Goal: Find specific page/section: Find specific page/section

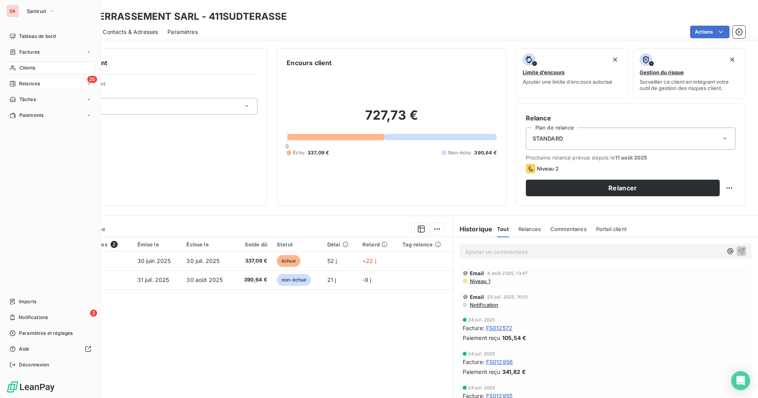
click at [44, 81] on div "20 Relances" at bounding box center [50, 83] width 88 height 13
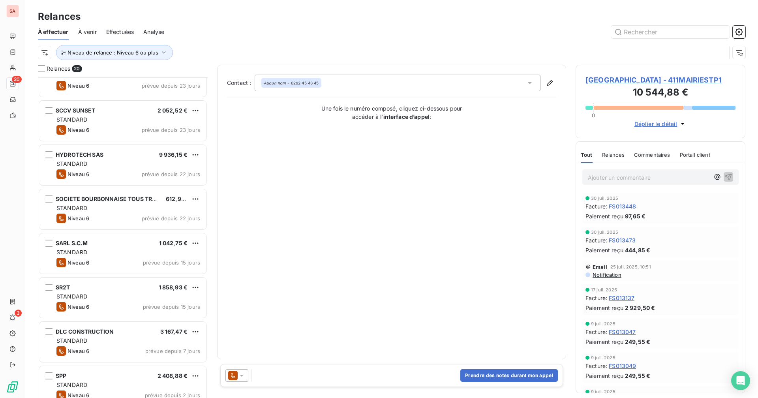
scroll to position [564, 0]
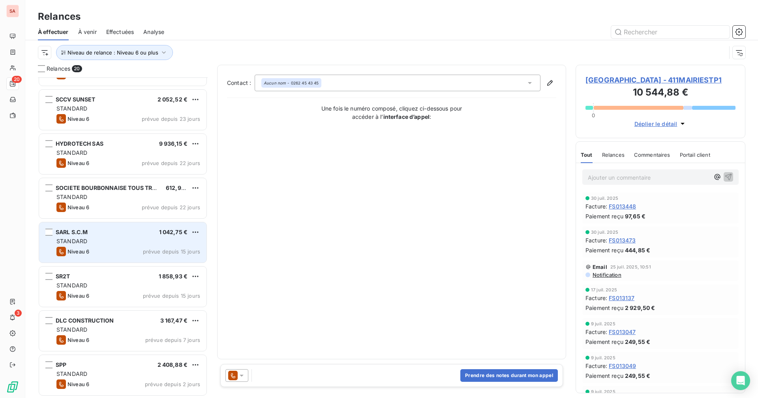
click at [112, 239] on div "STANDARD" at bounding box center [128, 241] width 144 height 8
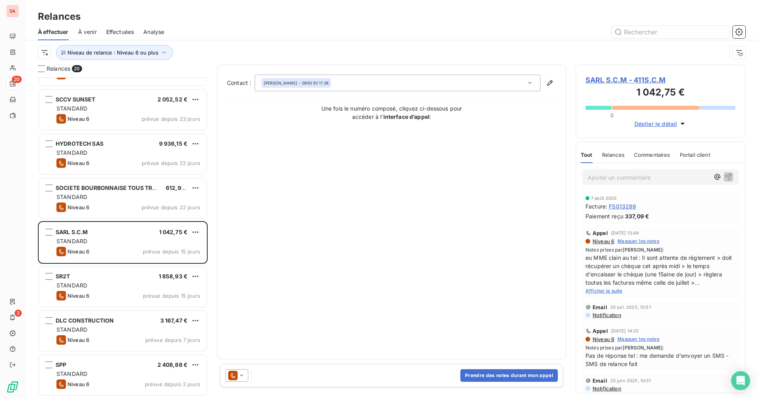
click at [603, 290] on span "Afficher la suite" at bounding box center [603, 291] width 37 height 6
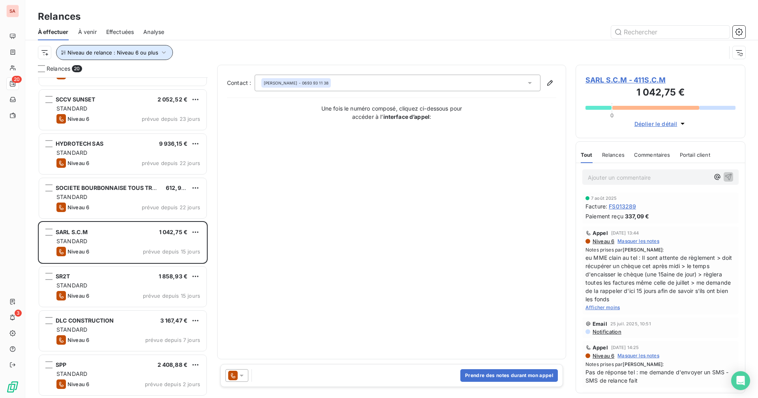
click at [160, 51] on icon "button" at bounding box center [164, 53] width 8 height 8
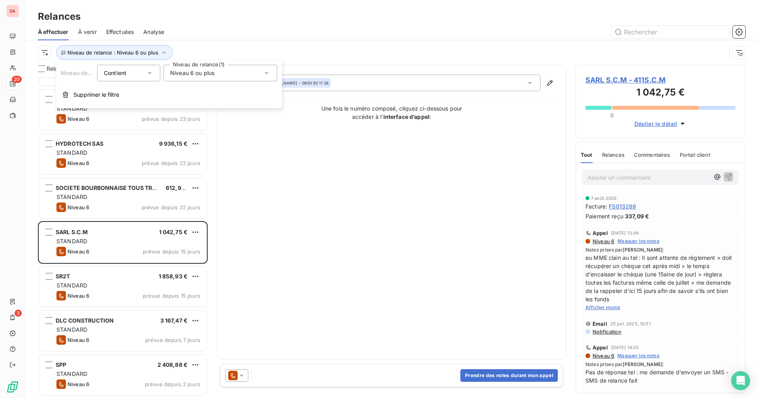
click at [186, 75] on span "Niveau 6 ou plus" at bounding box center [192, 73] width 44 height 8
click at [172, 174] on icon at bounding box center [171, 175] width 5 height 5
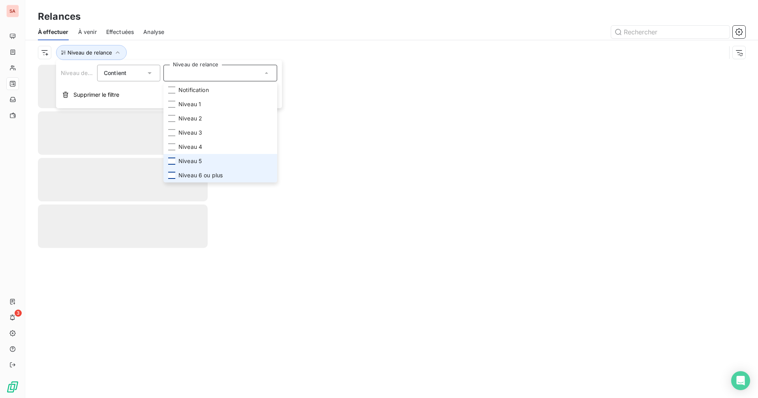
click at [171, 160] on div at bounding box center [171, 160] width 7 height 7
click at [220, 23] on div "Relances" at bounding box center [391, 16] width 733 height 14
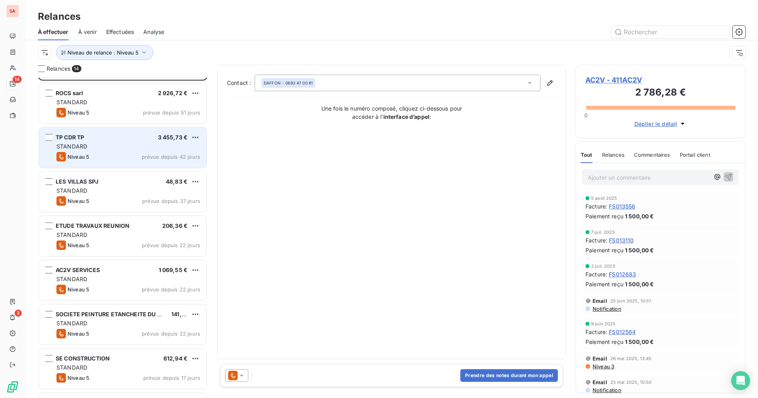
scroll to position [0, 0]
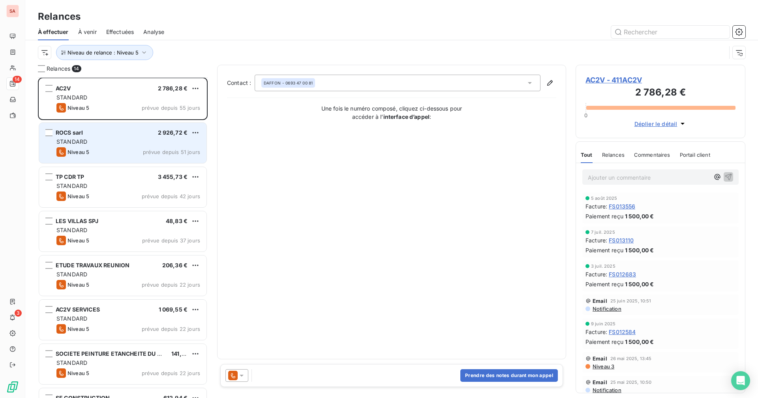
click at [127, 152] on div "Niveau 5 prévue depuis 51 jours" at bounding box center [128, 151] width 144 height 9
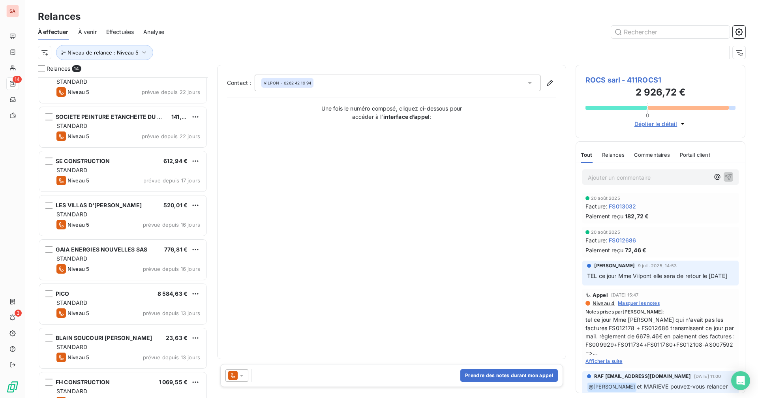
scroll to position [299, 0]
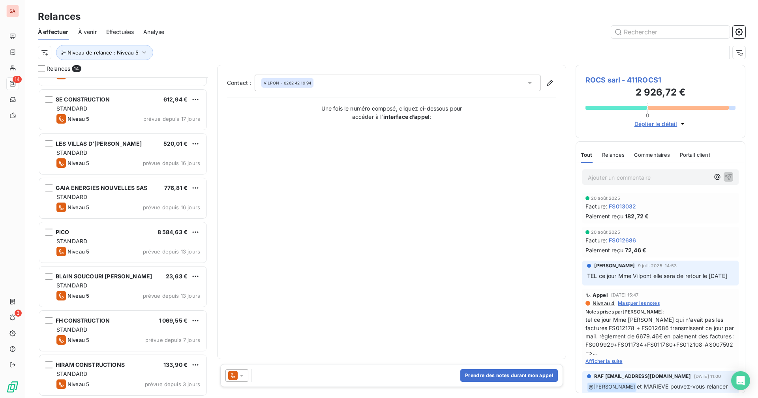
click at [105, 192] on div "GAIA ENERGIES NOUVELLES SAS" at bounding box center [102, 188] width 92 height 8
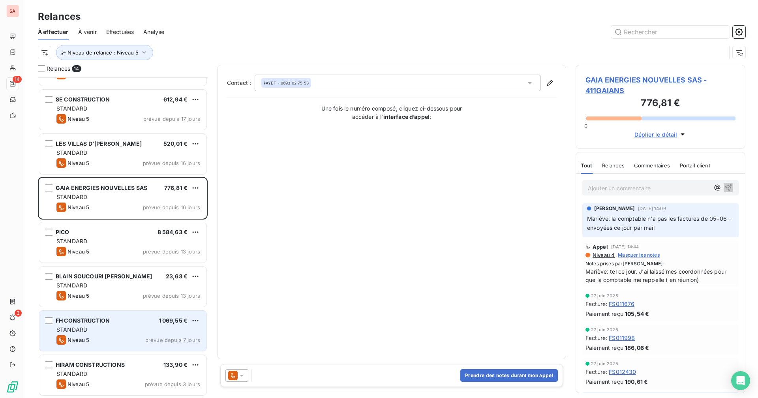
click at [114, 328] on div "STANDARD" at bounding box center [128, 330] width 144 height 8
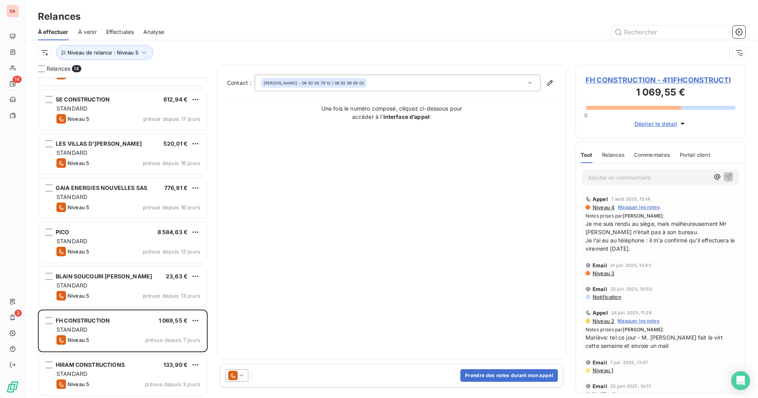
click at [608, 78] on span "FH CONSTRUCTION - 411FHCONSTRUCTI" at bounding box center [660, 80] width 150 height 11
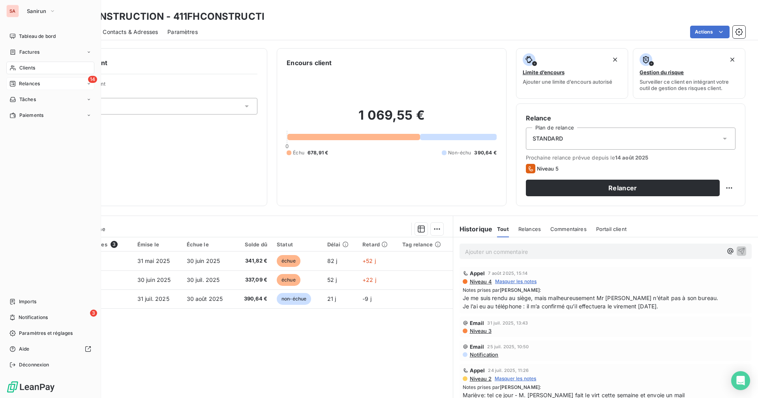
click at [33, 81] on span "Relances" at bounding box center [29, 83] width 21 height 7
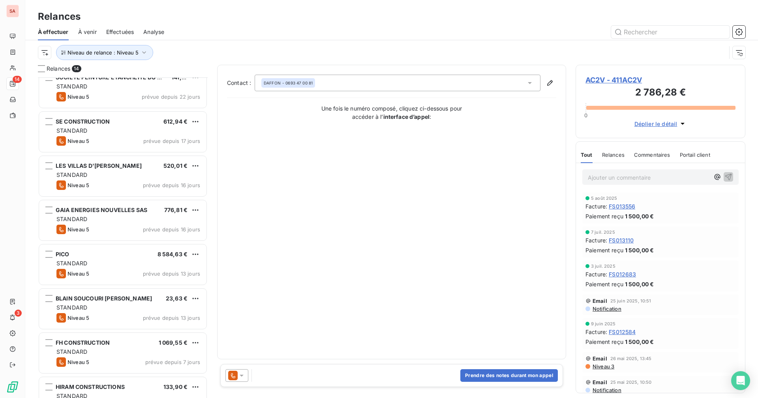
scroll to position [299, 0]
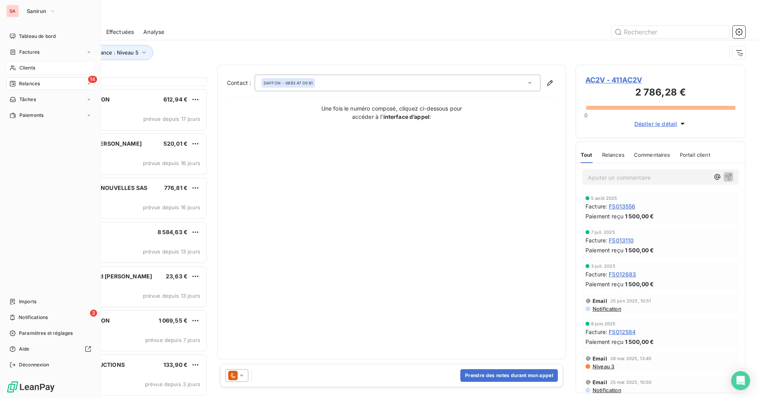
click at [21, 66] on span "Clients" at bounding box center [27, 67] width 16 height 7
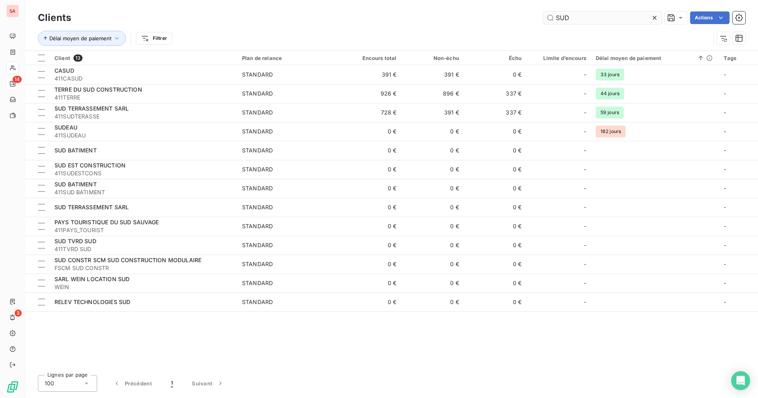
drag, startPoint x: 589, startPoint y: 23, endPoint x: 548, endPoint y: 19, distance: 40.9
click at [548, 19] on input "SUD" at bounding box center [602, 17] width 118 height 13
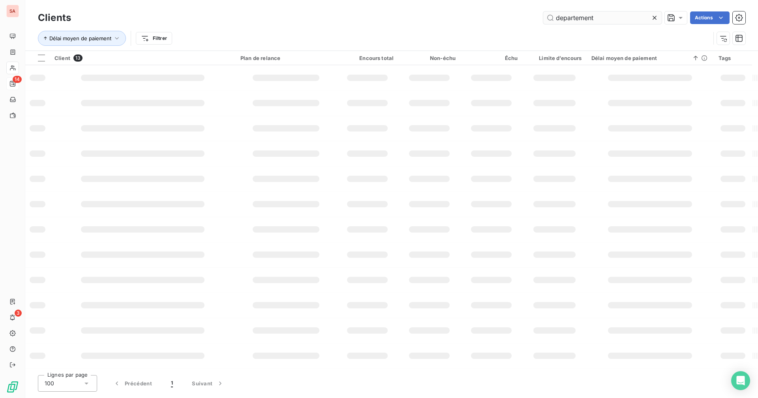
type input "departement"
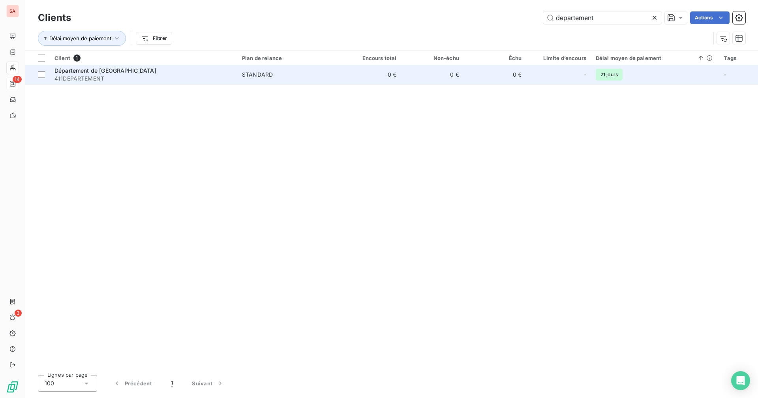
click at [351, 75] on td "0 €" at bounding box center [370, 74] width 62 height 19
